Goal: Information Seeking & Learning: Learn about a topic

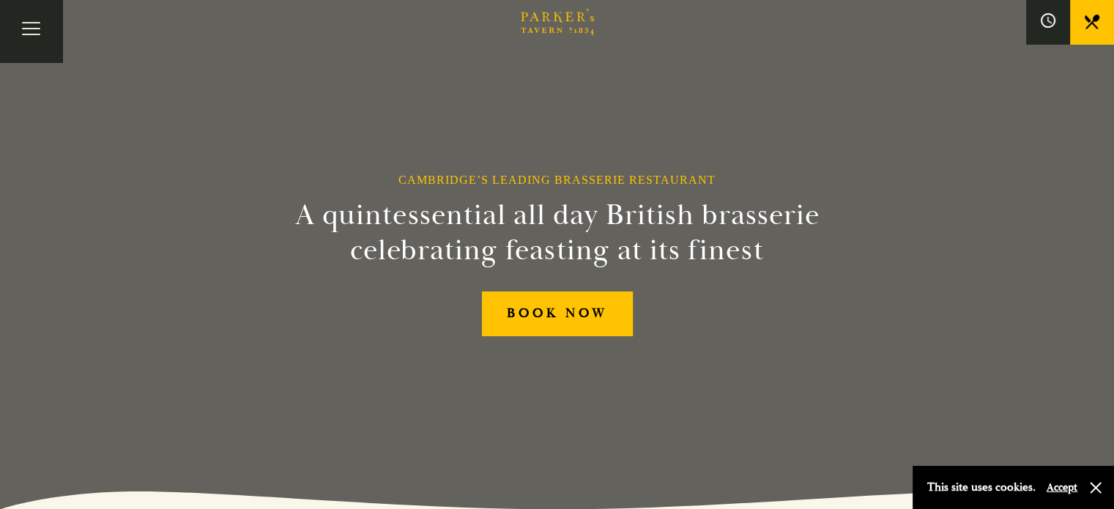
click at [0, 0] on link "Bar" at bounding box center [0, 0] width 0 height 0
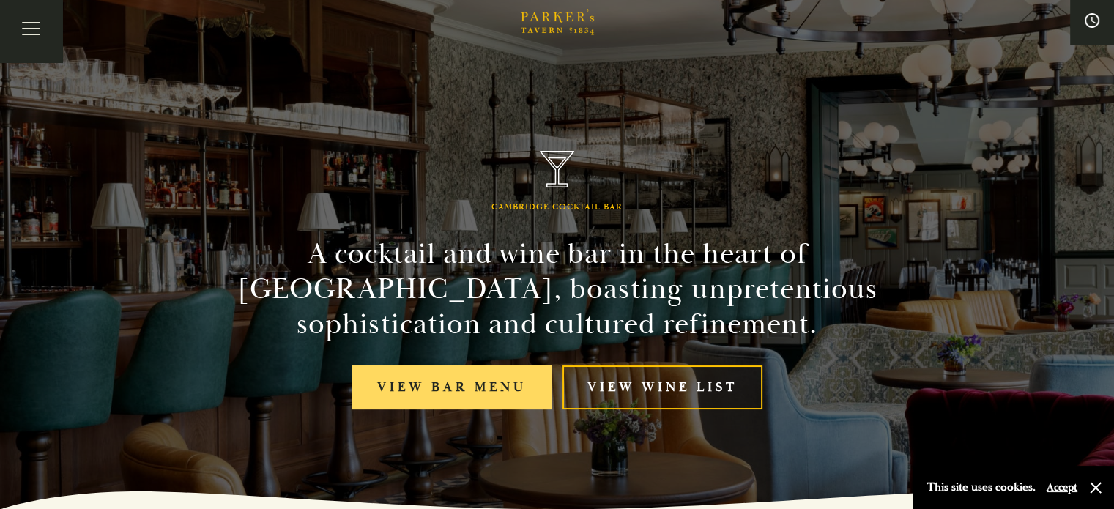
click at [468, 390] on link "View bar menu" at bounding box center [451, 388] width 199 height 45
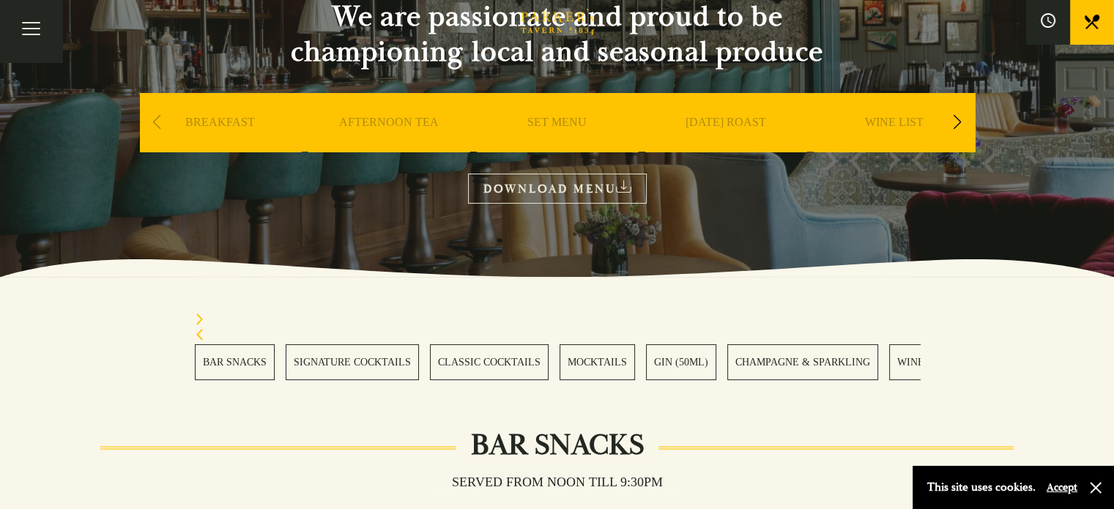
scroll to position [162, 0]
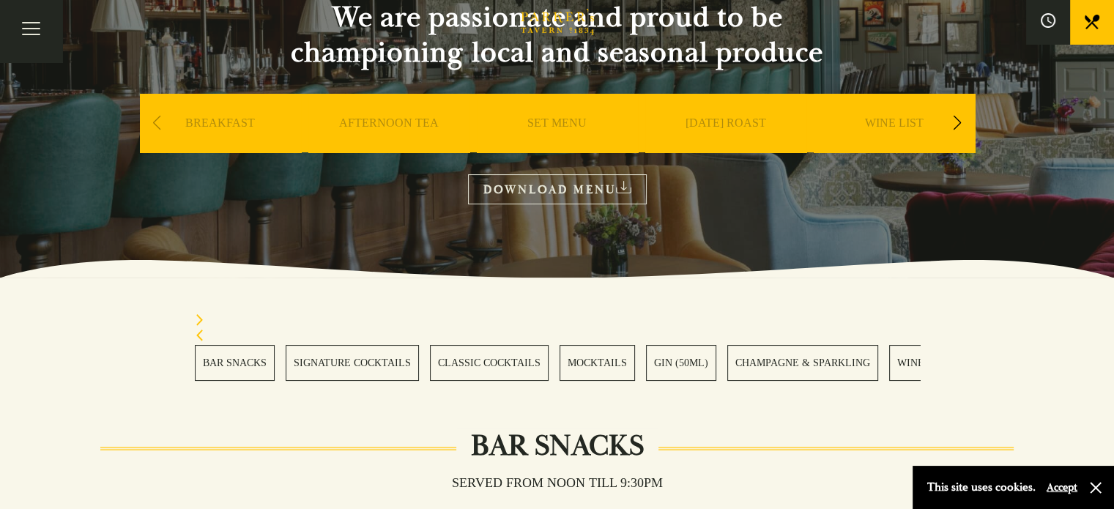
click at [421, 301] on section "BAR SNACKS SIGNATURE COCKTAILS CLASSIC COCKTAILS MOCKTAILS GIN (50ML) CHAMPAGNE…" at bounding box center [557, 348] width 1114 height 140
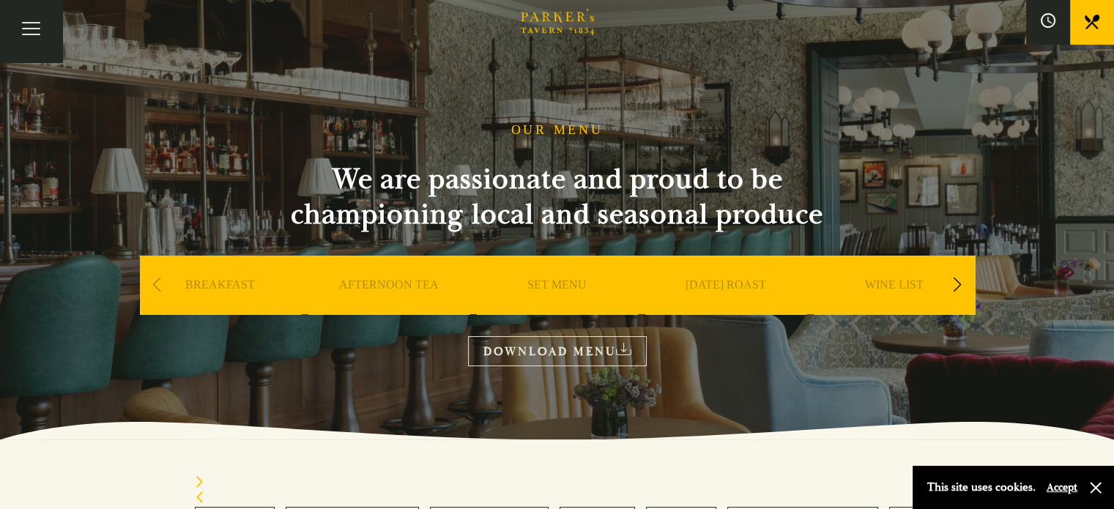
click at [957, 286] on div "Next slide" at bounding box center [958, 285] width 20 height 32
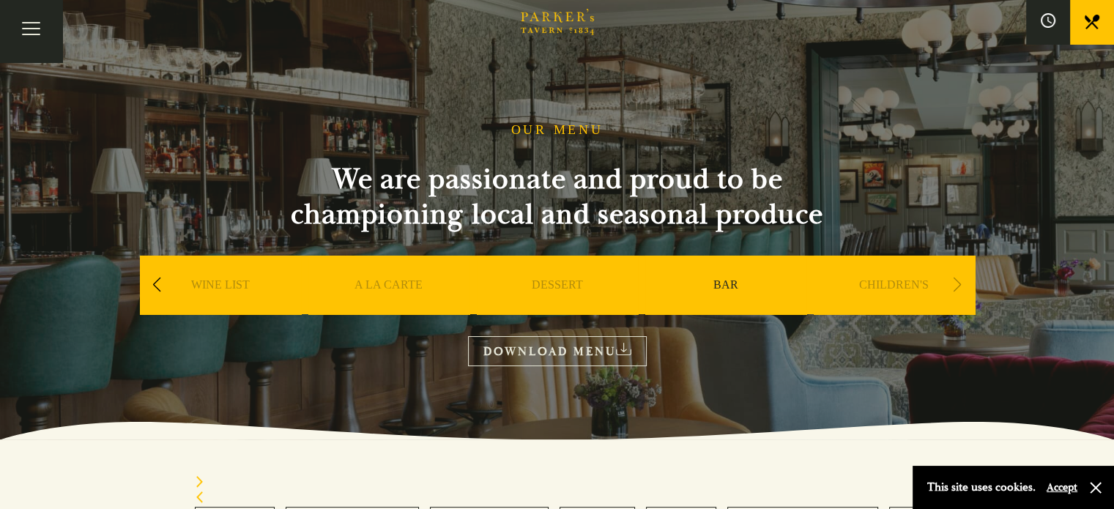
click at [157, 284] on div "Previous slide" at bounding box center [157, 285] width 20 height 32
